Goal: Contribute content: Contribute content

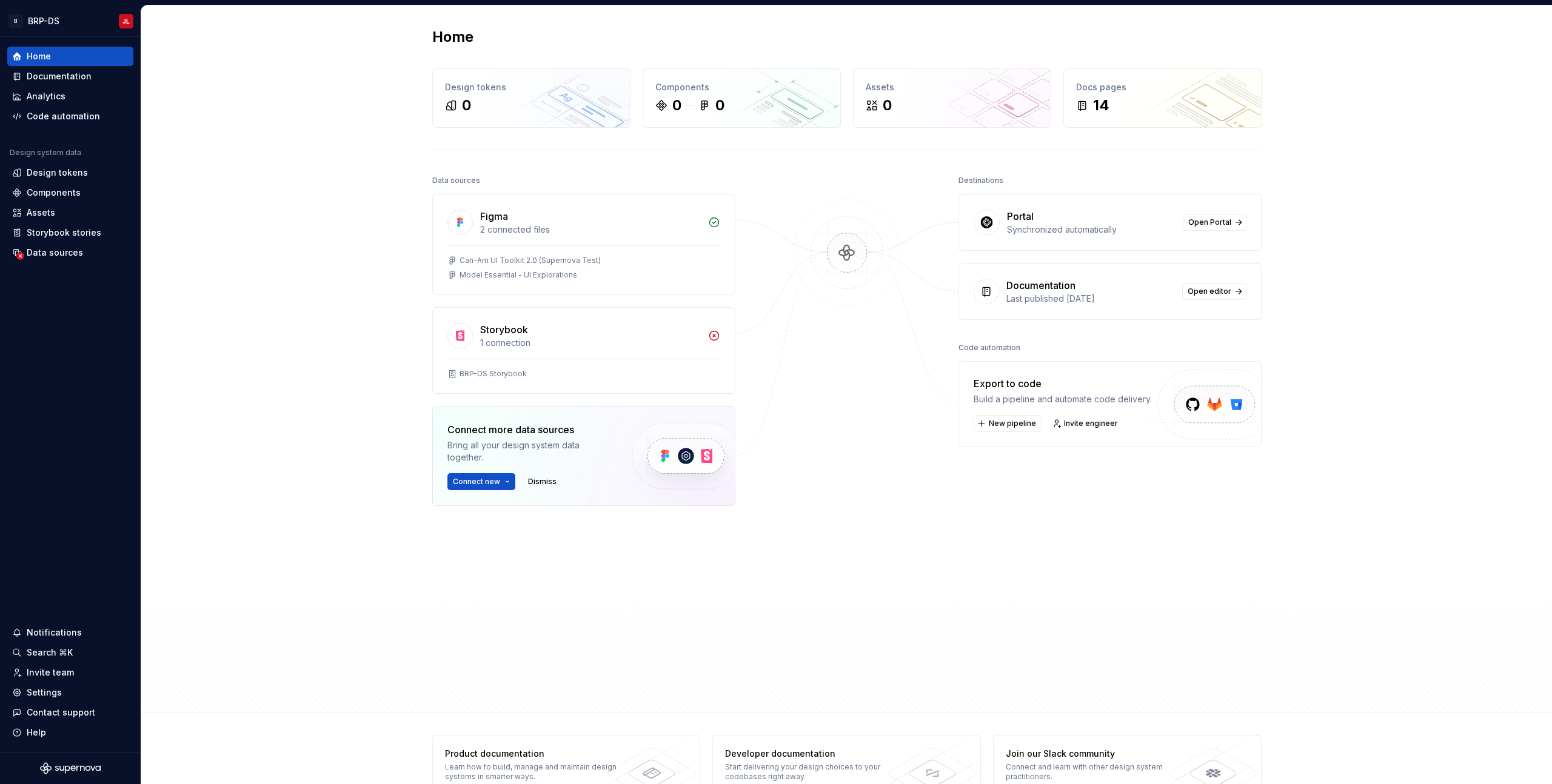
click at [269, 105] on div "Home Design tokens 0 Components 0 0 Assets 0 Docs pages 14 Data sources Figma 2…" at bounding box center [847, 359] width 1410 height 708
click at [53, 186] on div "Components" at bounding box center [70, 192] width 126 height 19
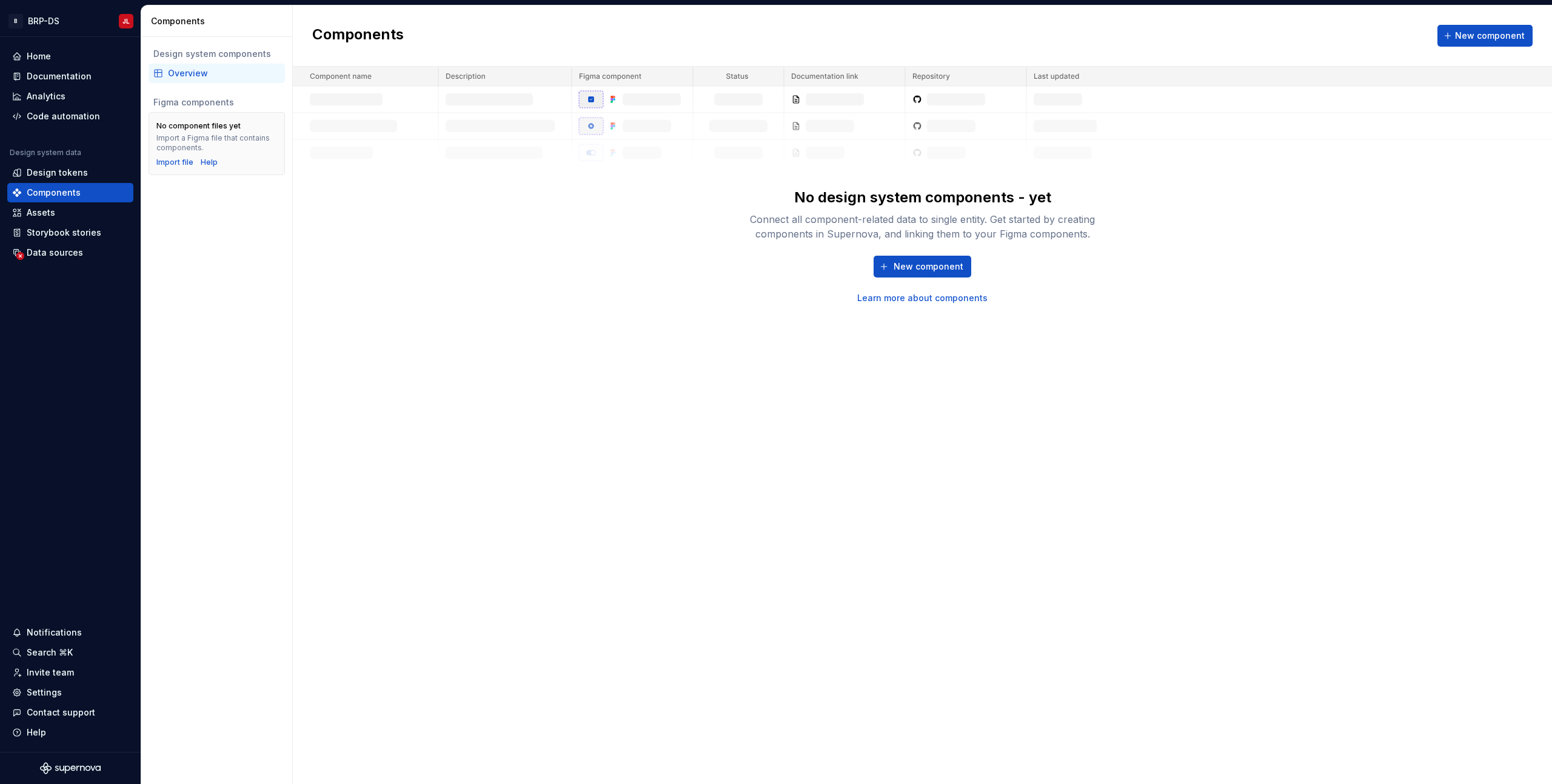
click at [238, 220] on div "Design system components Overview Figma components No component files yet Impor…" at bounding box center [217, 410] width 151 height 747
click at [60, 21] on html "B BRP-DS JL Home Documentation Analytics Code automation Design system data Des…" at bounding box center [776, 392] width 1552 height 784
click at [304, 220] on html "B BRP-DS JL Home Documentation Analytics Code automation Design system data Des…" at bounding box center [776, 392] width 1552 height 784
click at [519, 234] on div "No design system components - yet Connect all component-related data to single …" at bounding box center [922, 185] width 1259 height 237
click at [918, 263] on span "New component" at bounding box center [928, 266] width 70 height 12
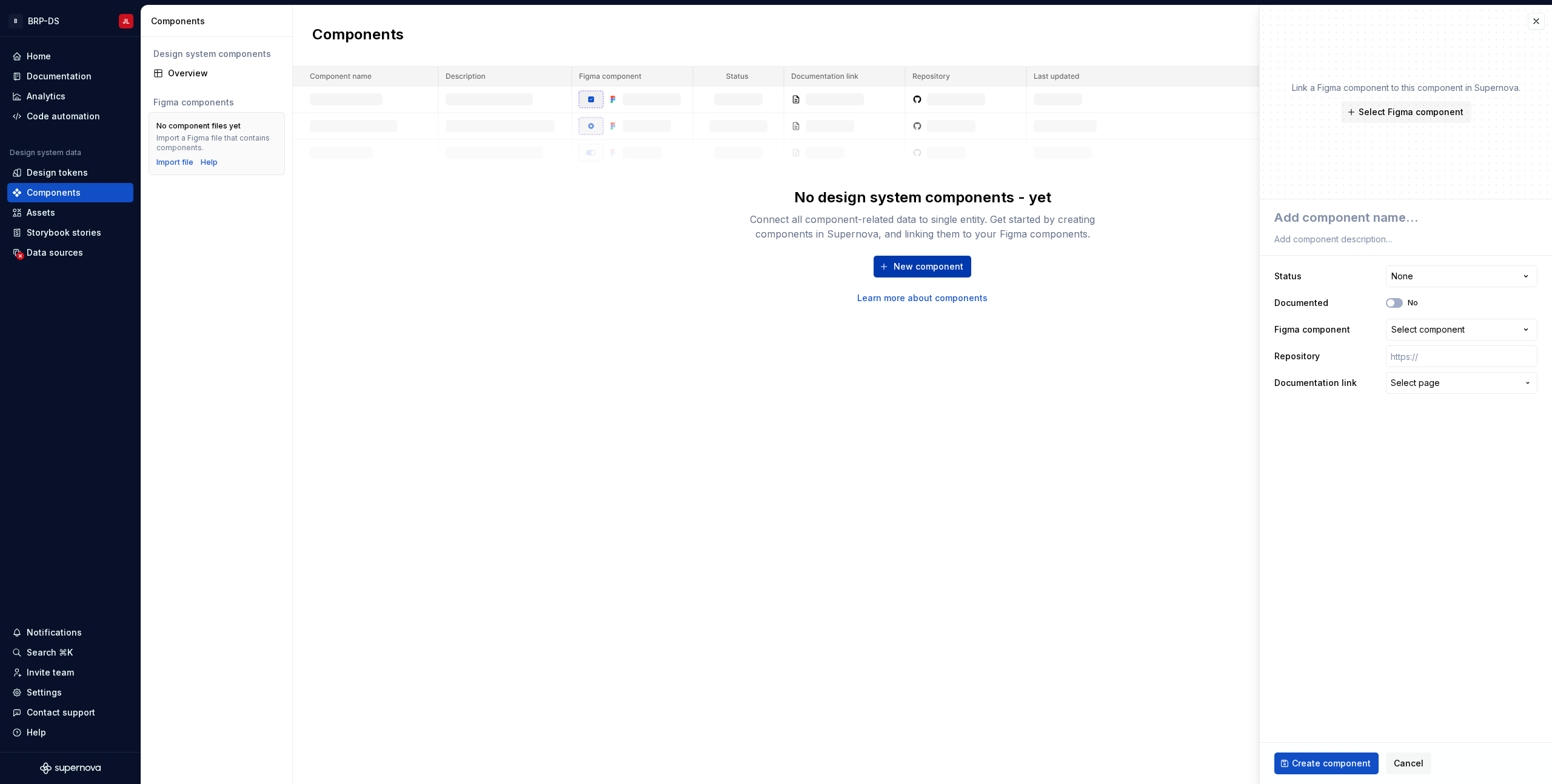
type textarea "*"
click at [1539, 26] on button "button" at bounding box center [1536, 21] width 17 height 17
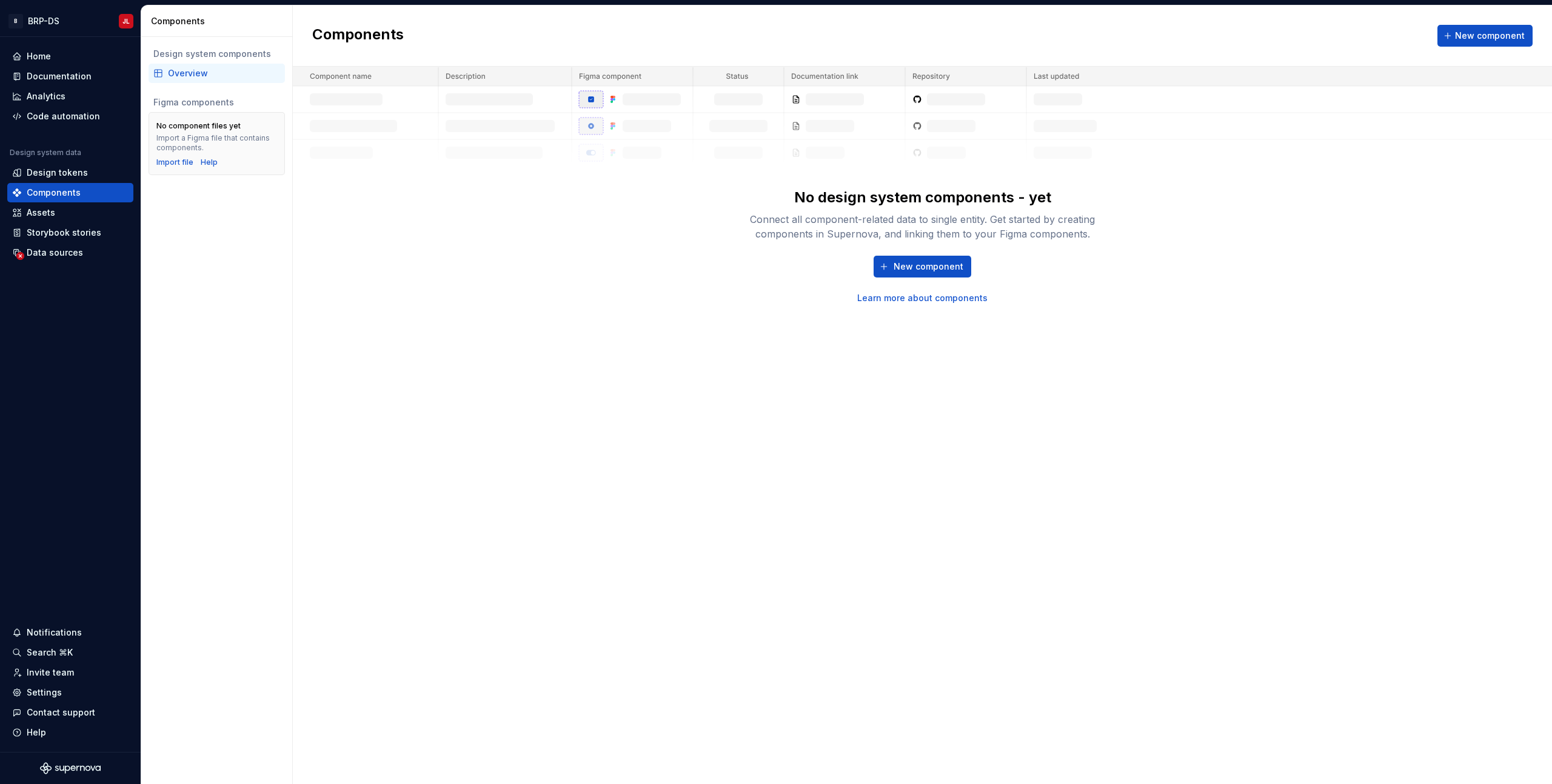
click at [504, 309] on div "Components New component No design system components - yet Connect all componen…" at bounding box center [922, 395] width 1259 height 779
click at [61, 26] on html "B BRP-DS JL Home Documentation Analytics Code automation Design system data Des…" at bounding box center [776, 392] width 1552 height 784
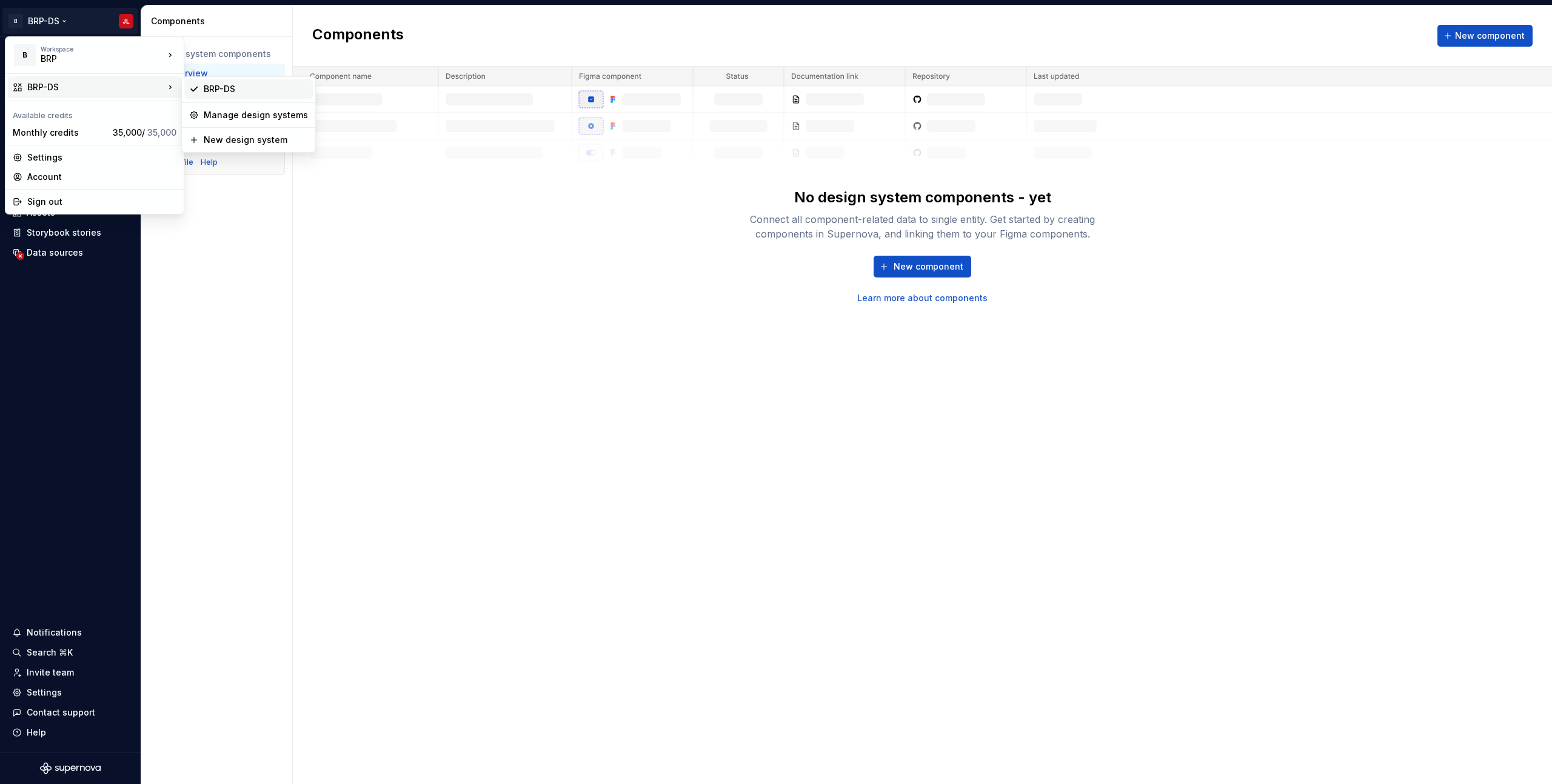
click at [242, 86] on div "BRP-DS" at bounding box center [256, 89] width 104 height 12
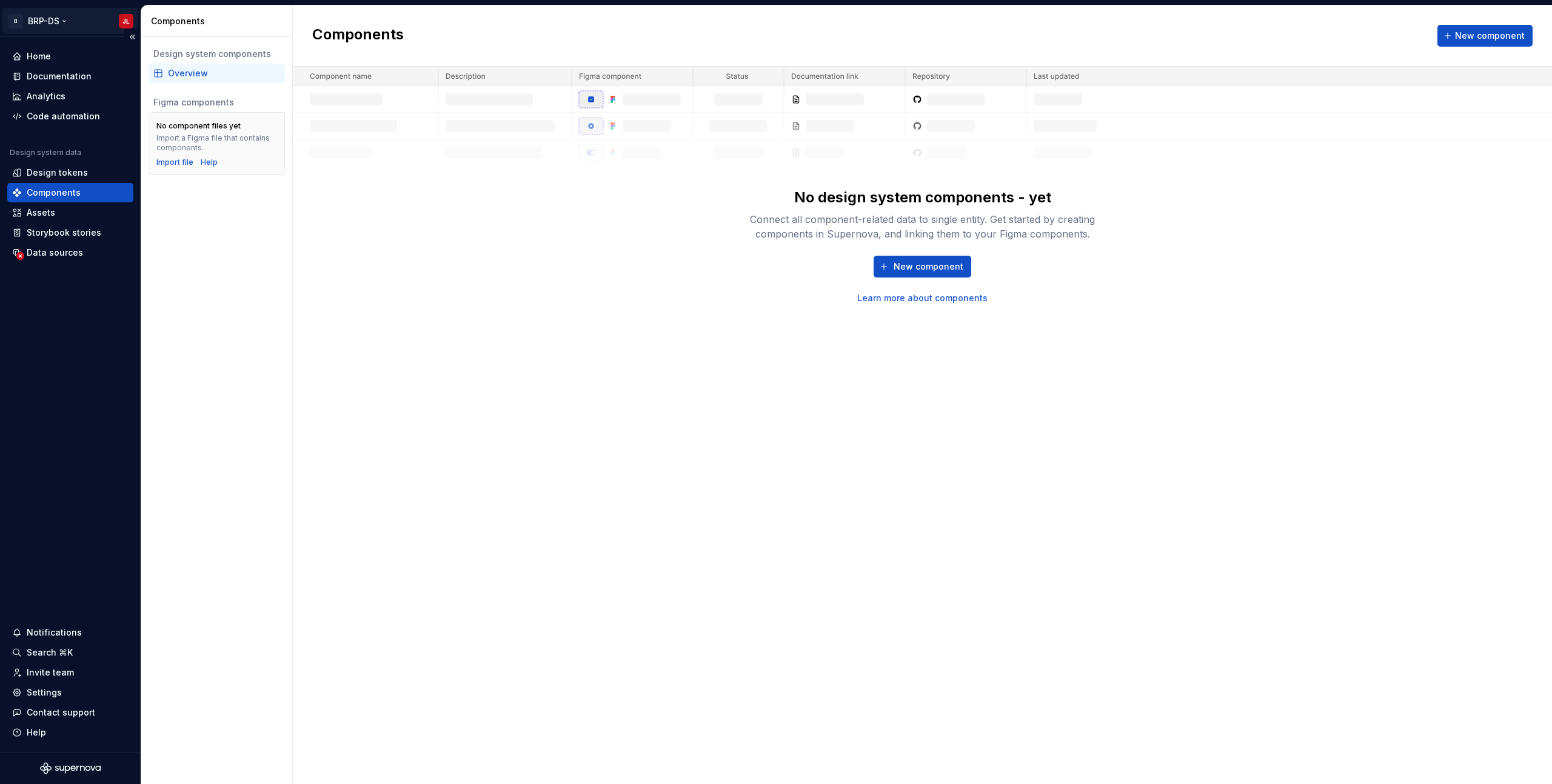
click at [32, 26] on html "B BRP-DS JL Home Documentation Analytics Code automation Design system data Des…" at bounding box center [776, 392] width 1552 height 784
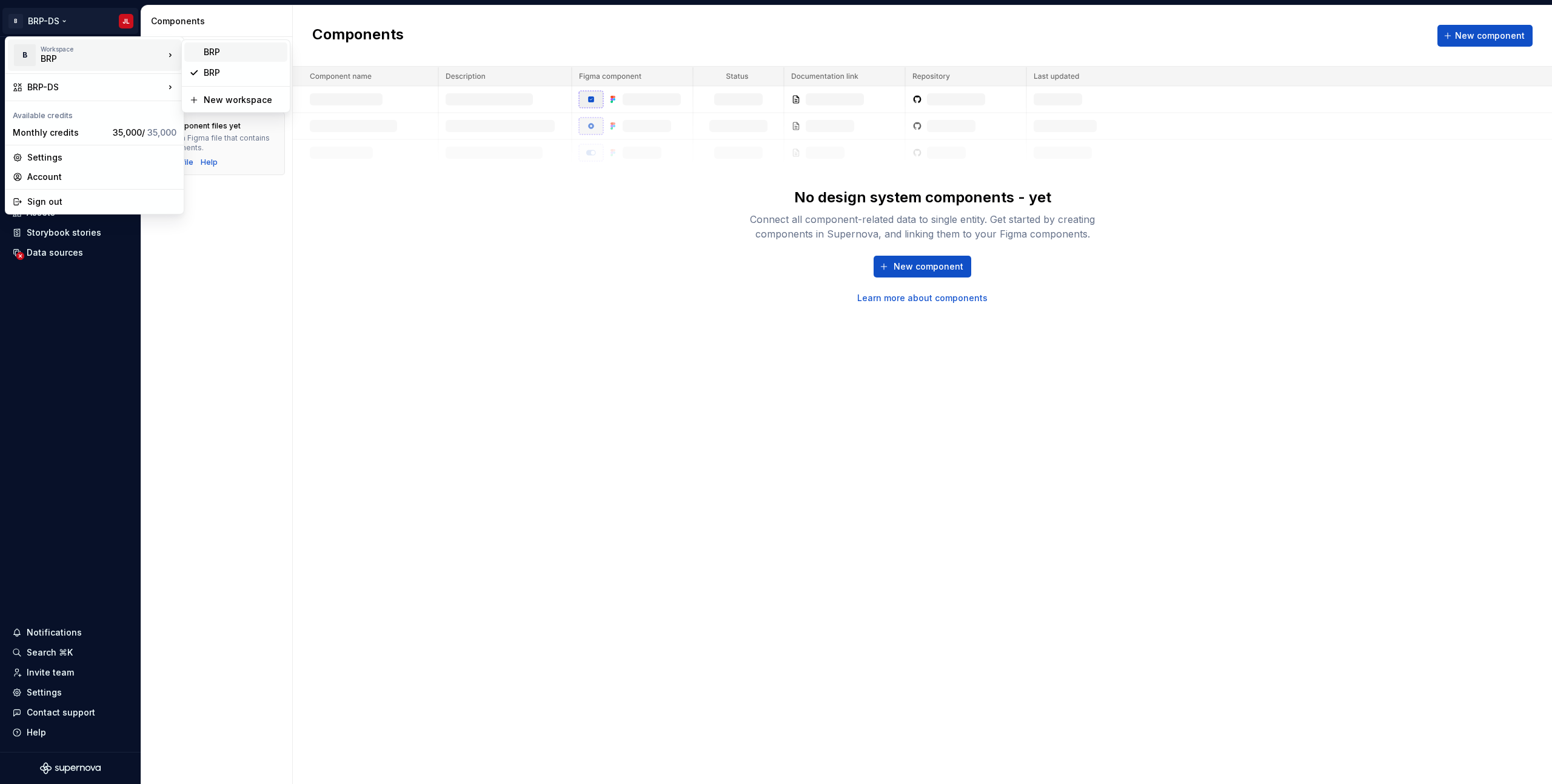
click at [224, 56] on div "BRP" at bounding box center [243, 52] width 79 height 12
